Goal: Information Seeking & Learning: Find specific fact

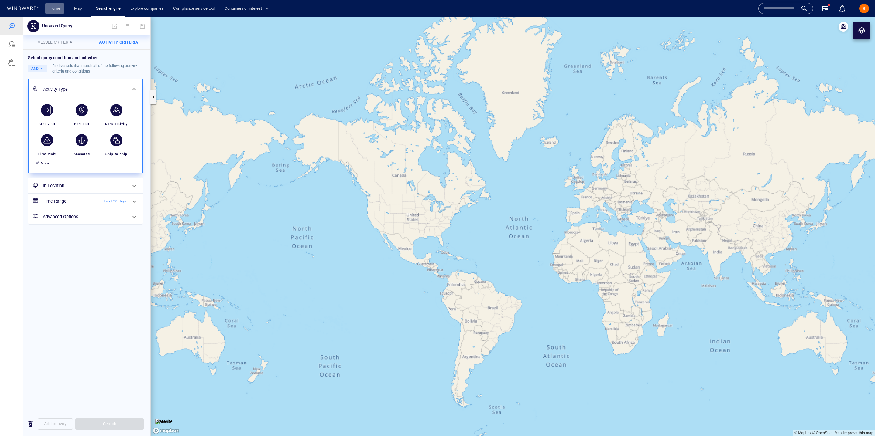
click at [49, 4] on link "Home" at bounding box center [54, 8] width 15 height 11
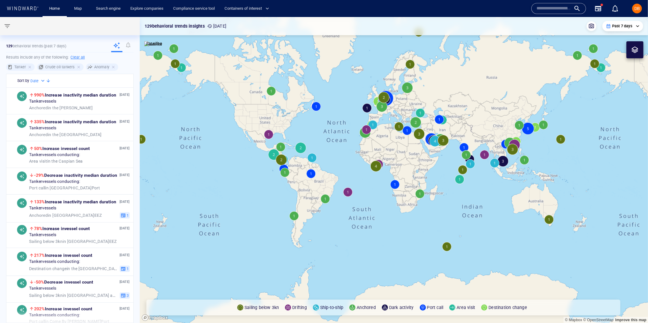
click at [546, 7] on input "text" at bounding box center [553, 8] width 35 height 9
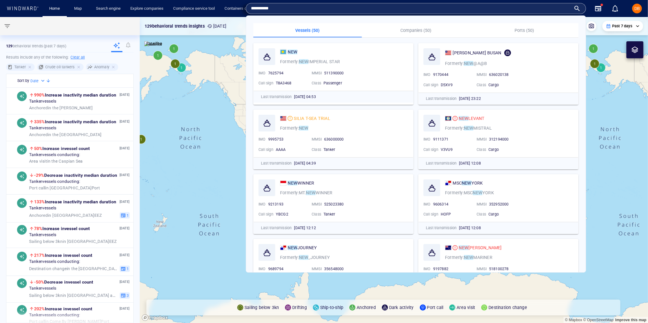
type input "**********"
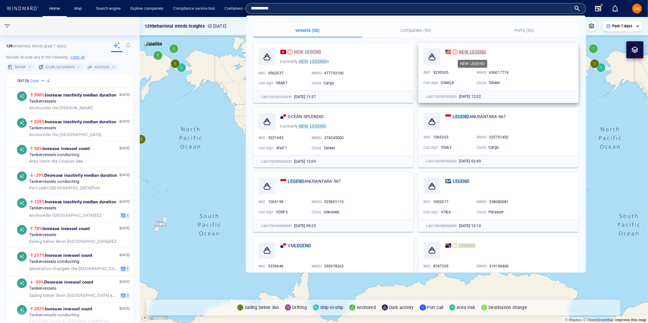
click at [471, 50] on mark "LEGEND" at bounding box center [478, 52] width 16 height 5
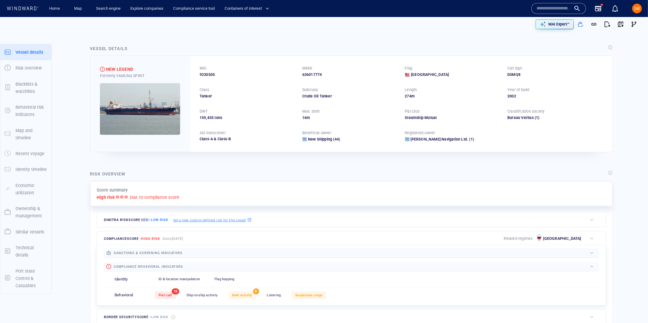
click at [144, 116] on img at bounding box center [140, 109] width 80 height 52
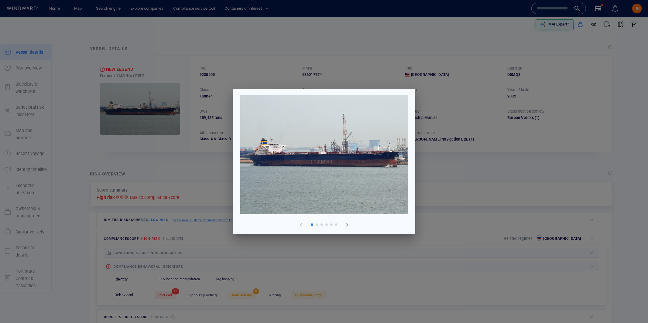
drag, startPoint x: 353, startPoint y: 73, endPoint x: 323, endPoint y: 68, distance: 30.7
click at [353, 73] on div at bounding box center [324, 161] width 648 height 323
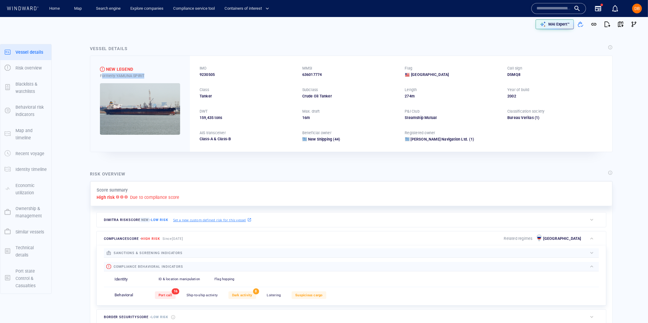
drag, startPoint x: 155, startPoint y: 76, endPoint x: 102, endPoint y: 74, distance: 52.6
click at [102, 74] on div "Formerly: YAMUNA SPIRIT" at bounding box center [140, 75] width 80 height 5
click at [154, 77] on div "Formerly: YAMUNA SPIRIT" at bounding box center [140, 75] width 80 height 5
click at [158, 91] on img at bounding box center [140, 109] width 80 height 52
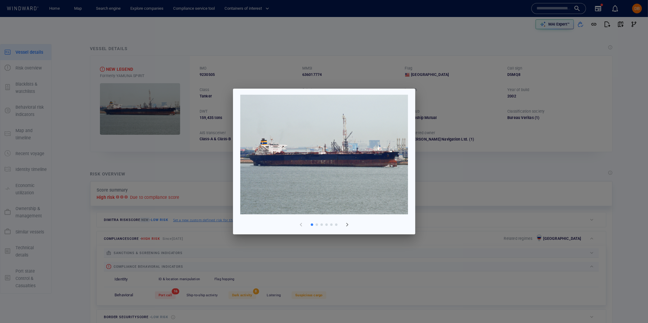
click at [394, 155] on img at bounding box center [324, 155] width 168 height 120
click at [515, 166] on div at bounding box center [324, 161] width 648 height 323
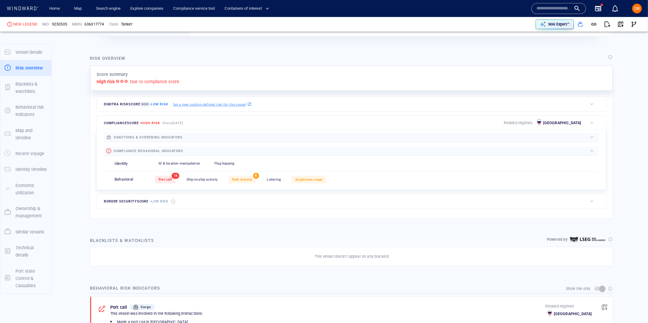
scroll to position [123, 0]
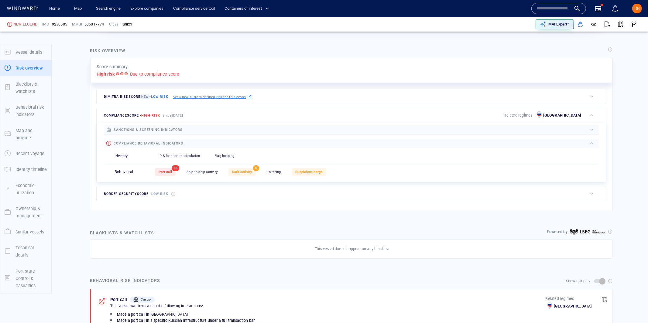
click at [589, 131] on div "button" at bounding box center [592, 130] width 6 height 6
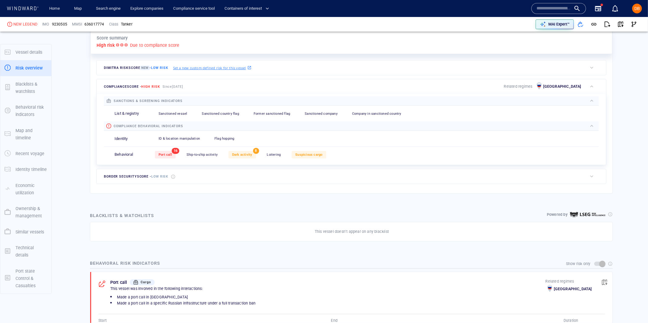
scroll to position [154, 0]
